Goal: Transaction & Acquisition: Obtain resource

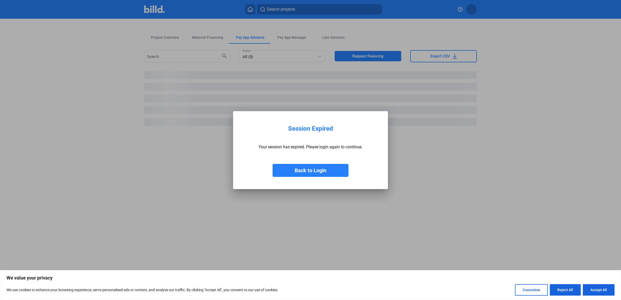
click at [316, 171] on button "Back to Login" at bounding box center [311, 170] width 76 height 13
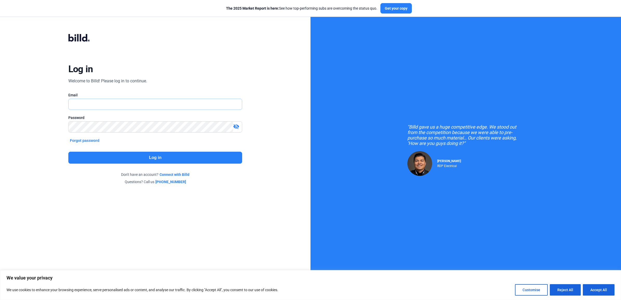
type input "[EMAIL_ADDRESS][DOMAIN_NAME]"
click at [176, 159] on button "Log in" at bounding box center [155, 158] width 174 height 12
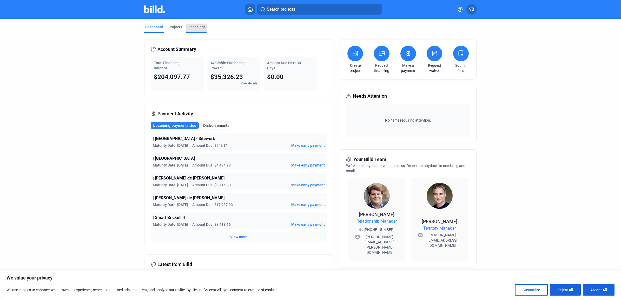
click at [193, 26] on div "Financings" at bounding box center [196, 26] width 18 height 5
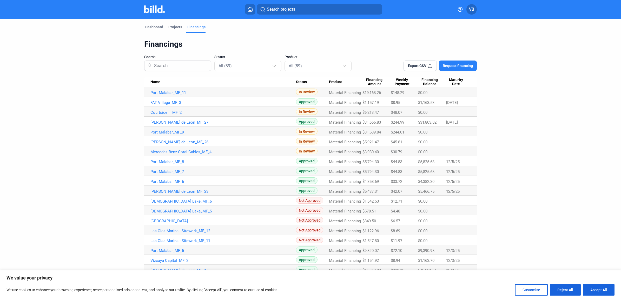
click at [463, 66] on span "Request financing" at bounding box center [458, 65] width 30 height 5
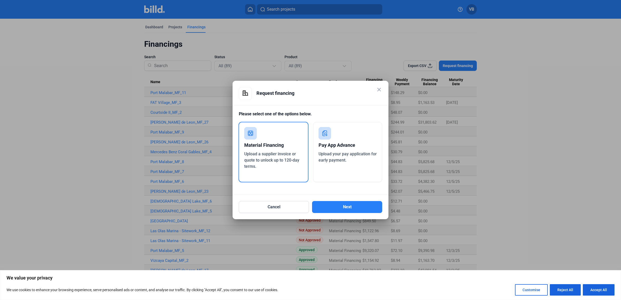
click at [274, 147] on div "Material Financing" at bounding box center [273, 145] width 58 height 11
click at [349, 208] on button "Next" at bounding box center [347, 207] width 70 height 12
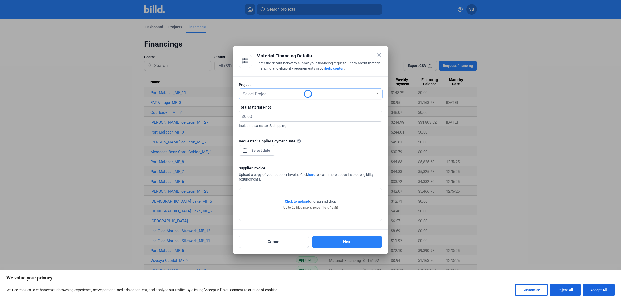
click at [325, 90] on div "Select Project" at bounding box center [309, 93] width 134 height 7
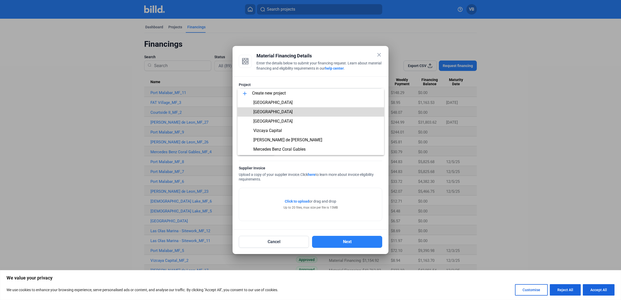
click at [316, 110] on span "[GEOGRAPHIC_DATA]" at bounding box center [311, 111] width 138 height 9
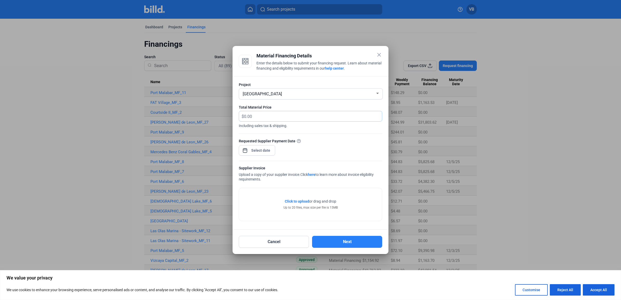
click at [307, 118] on input "text" at bounding box center [310, 116] width 132 height 10
type input "2,700.50"
click at [257, 146] on div at bounding box center [261, 150] width 22 height 9
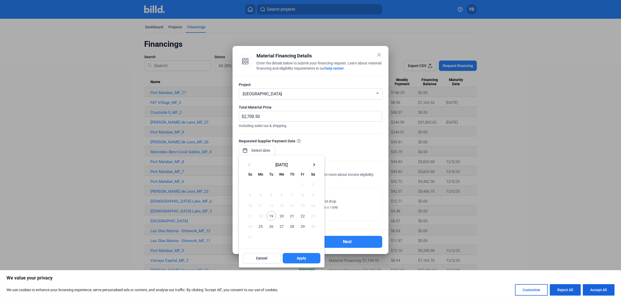
click at [257, 148] on div at bounding box center [310, 150] width 621 height 300
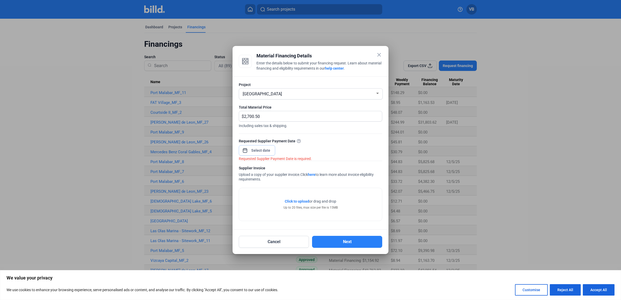
click at [257, 148] on input at bounding box center [261, 150] width 22 height 6
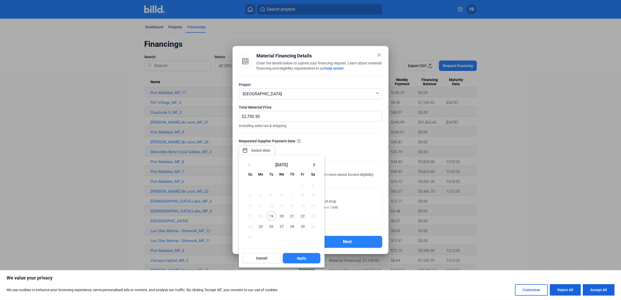
click at [270, 217] on span "19" at bounding box center [271, 215] width 9 height 9
click at [300, 259] on span "Apply" at bounding box center [301, 258] width 9 height 5
type input "[DATE]"
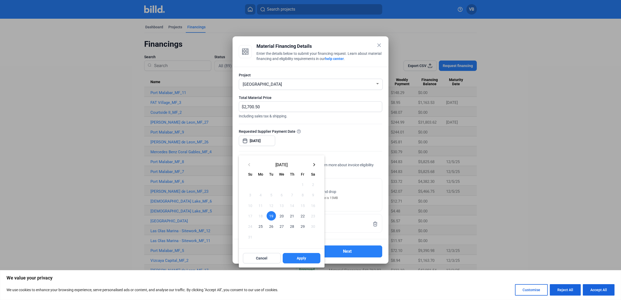
click at [307, 261] on button "Apply" at bounding box center [302, 258] width 38 height 10
click at [308, 259] on button "Apply" at bounding box center [302, 258] width 38 height 10
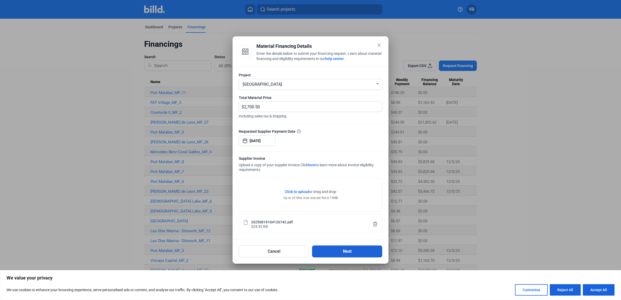
click at [338, 248] on button "Next" at bounding box center [347, 251] width 70 height 12
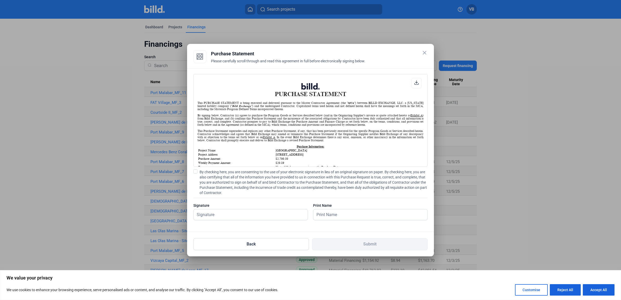
scroll to position [0, 0]
click at [226, 186] on span "By checking here, you are consenting to the use of your electronic signature in…" at bounding box center [314, 182] width 228 height 26
click at [0, 0] on input "By checking here, you are consenting to the use of your electronic signature in…" at bounding box center [0, 0] width 0 height 0
click at [225, 216] on input "text" at bounding box center [251, 214] width 114 height 11
type input "[PERSON_NAME]"
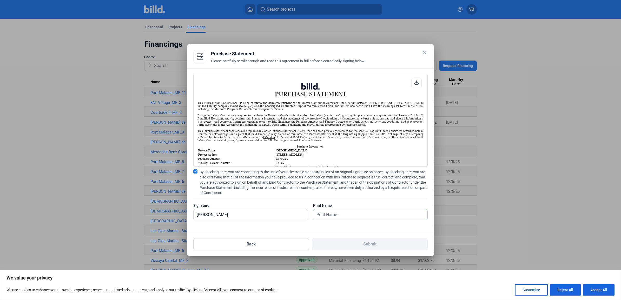
type input "[PERSON_NAME]"
click at [333, 242] on button "Submit" at bounding box center [370, 244] width 116 height 12
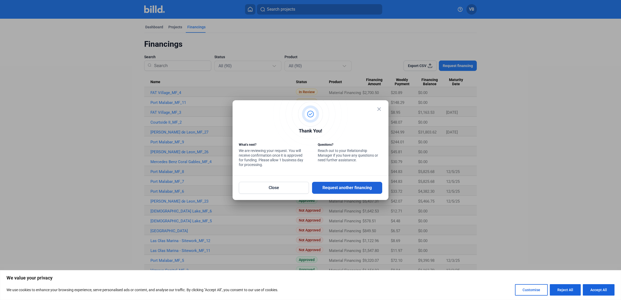
click at [355, 188] on button "Request another financing" at bounding box center [347, 188] width 70 height 12
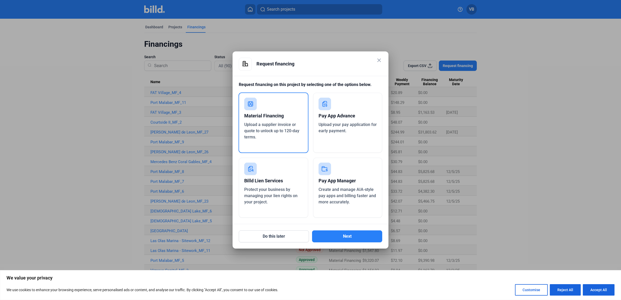
click at [274, 129] on span "Upload a supplier invoice or quote to unlock up to 120-day terms." at bounding box center [271, 130] width 55 height 17
click at [334, 236] on button "Next" at bounding box center [347, 236] width 70 height 12
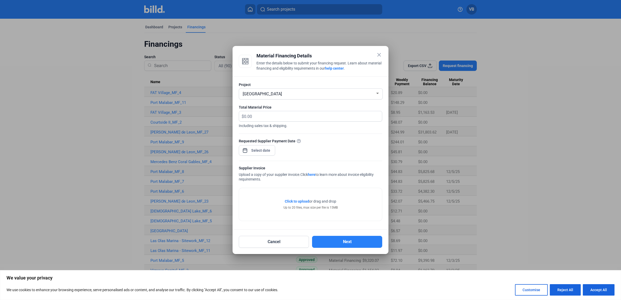
click at [292, 92] on div "[GEOGRAPHIC_DATA]" at bounding box center [309, 93] width 134 height 7
click at [296, 107] on div at bounding box center [310, 150] width 621 height 300
click at [379, 52] on mat-icon "close" at bounding box center [379, 55] width 6 height 6
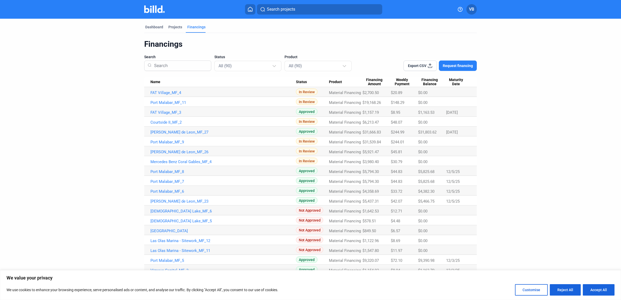
click at [459, 69] on button "Request financing" at bounding box center [458, 66] width 38 height 10
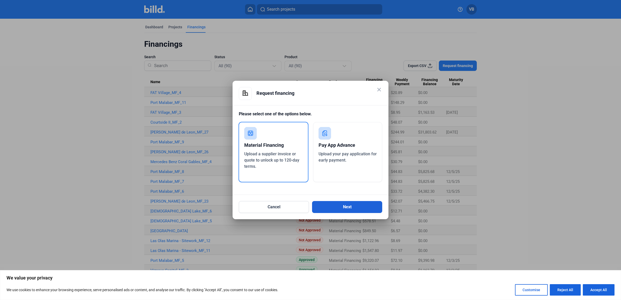
click at [335, 202] on button "Next" at bounding box center [347, 207] width 70 height 12
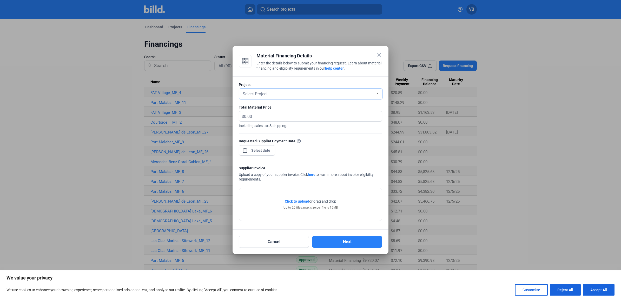
click at [348, 90] on div "Select Project" at bounding box center [309, 93] width 134 height 7
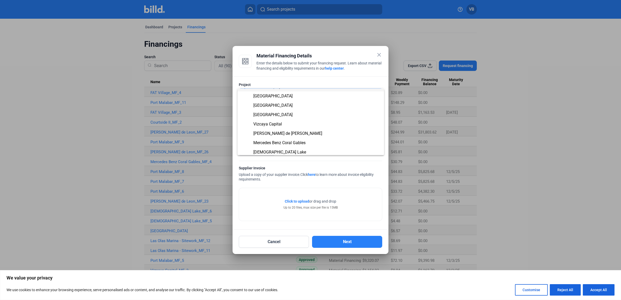
scroll to position [0, 0]
click at [378, 51] on div at bounding box center [310, 150] width 621 height 300
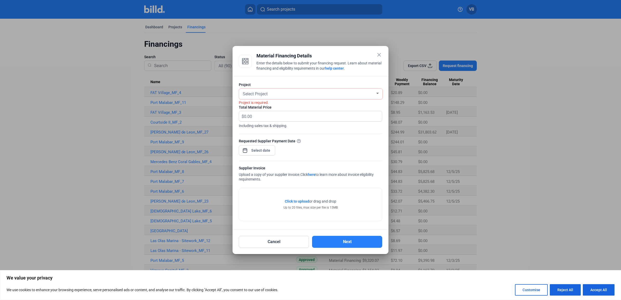
click at [377, 56] on mat-icon "close" at bounding box center [379, 55] width 6 height 6
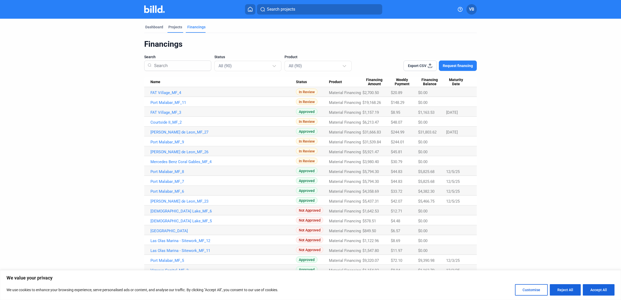
click at [171, 27] on div "Projects" at bounding box center [175, 26] width 14 height 5
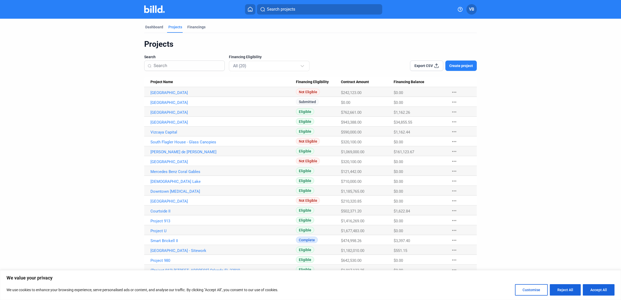
click at [467, 68] on span "Create project" at bounding box center [461, 65] width 24 height 5
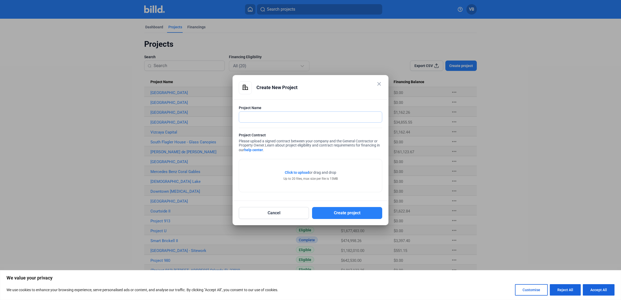
click at [313, 112] on input "text" at bounding box center [307, 117] width 137 height 11
click at [291, 119] on input "155 S Office Renovation" at bounding box center [310, 117] width 143 height 11
type input "155 S Office Renovation"
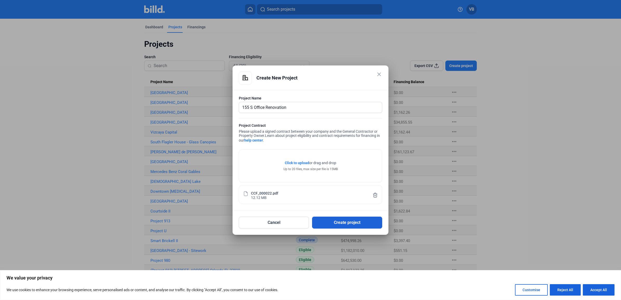
click at [335, 220] on button "Create project" at bounding box center [347, 223] width 70 height 12
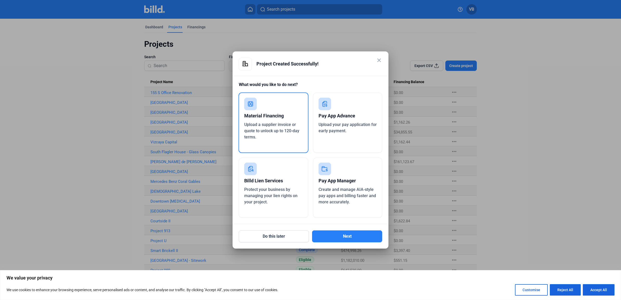
click at [342, 112] on div "Pay App Advance" at bounding box center [347, 115] width 58 height 11
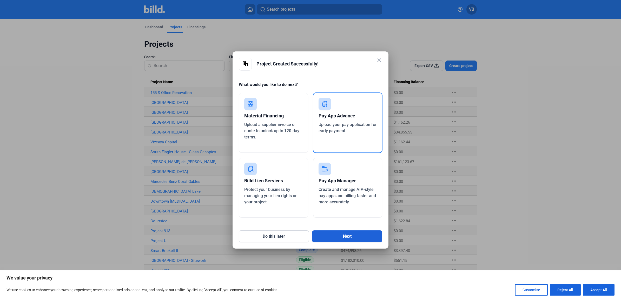
click at [348, 233] on button "Next" at bounding box center [347, 236] width 70 height 12
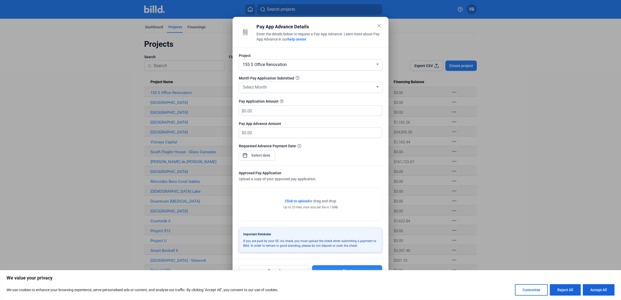
click at [366, 77] on div "Month Pay Application Submitted" at bounding box center [310, 78] width 143 height 5
click at [366, 82] on div "Select Month" at bounding box center [311, 87] width 138 height 11
click at [366, 74] on div at bounding box center [310, 150] width 621 height 300
click at [378, 25] on mat-icon "close" at bounding box center [379, 26] width 6 height 6
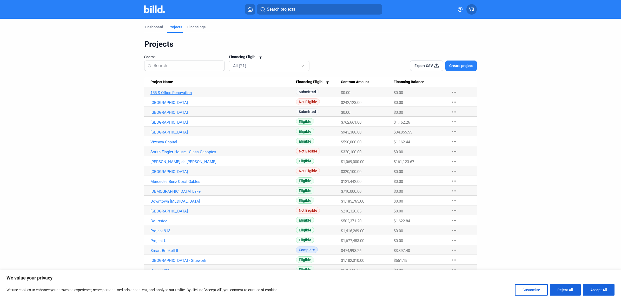
click at [162, 90] on link "155 S Office Renovation" at bounding box center [222, 92] width 145 height 5
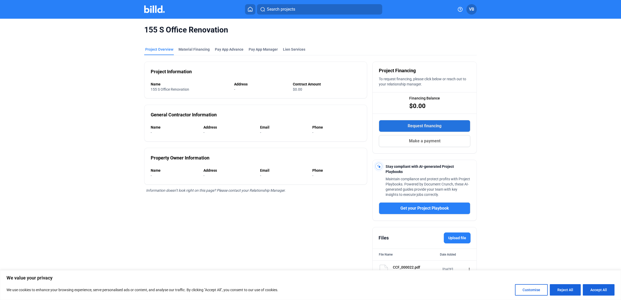
click at [442, 127] on button "Request financing" at bounding box center [424, 126] width 91 height 12
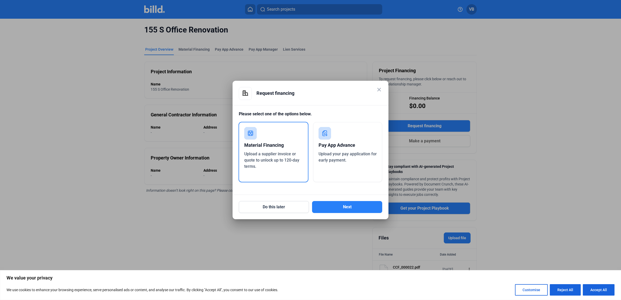
click at [328, 139] on rect at bounding box center [324, 133] width 12 height 12
click at [274, 152] on span "Upload a supplier invoice or quote to unlock up to 120-day terms." at bounding box center [271, 159] width 55 height 17
click at [337, 205] on button "Next" at bounding box center [347, 207] width 70 height 12
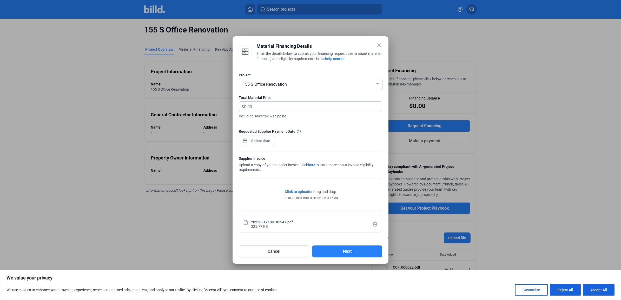
click at [275, 109] on input "text" at bounding box center [310, 107] width 132 height 10
type input "17,236.64"
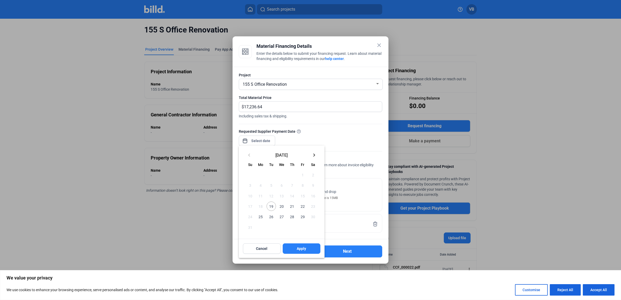
click at [261, 138] on div "close Material Financing Details Enter the details below to submit your financi…" at bounding box center [310, 150] width 621 height 300
click at [271, 207] on span "19" at bounding box center [271, 206] width 9 height 9
click at [301, 251] on button "Apply" at bounding box center [302, 248] width 38 height 10
type input "[DATE]"
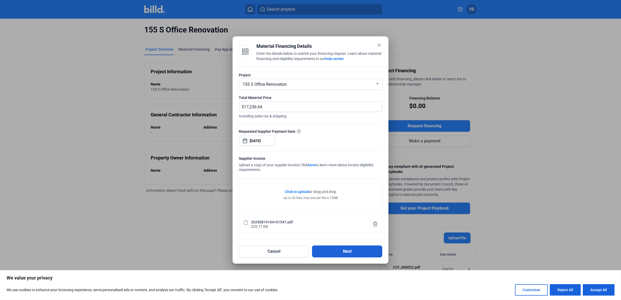
click at [335, 251] on button "Next" at bounding box center [347, 251] width 70 height 12
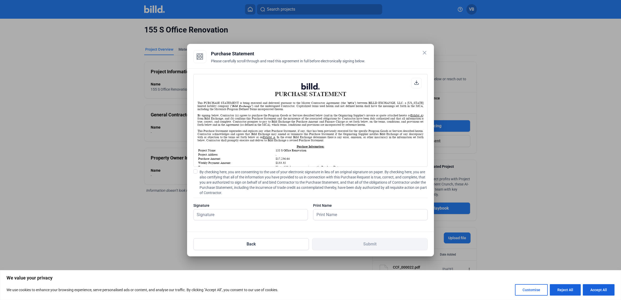
scroll to position [0, 0]
click at [273, 190] on span "By checking here, you are consenting to the use of your electronic signature in…" at bounding box center [314, 182] width 228 height 26
click at [0, 0] on input "By checking here, you are consenting to the use of your electronic signature in…" at bounding box center [0, 0] width 0 height 0
click at [258, 217] on input "text" at bounding box center [251, 214] width 114 height 11
type input "[PERSON_NAME]"
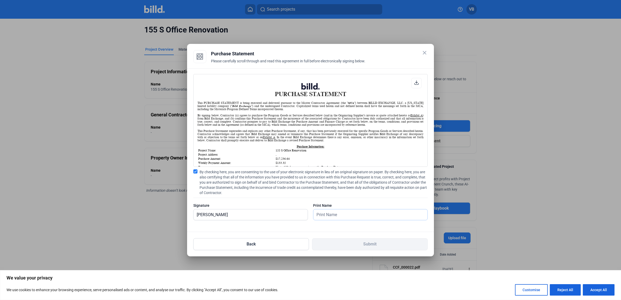
type input "[PERSON_NAME]"
click at [346, 242] on button "Submit" at bounding box center [370, 244] width 116 height 12
